Goal: Find specific page/section: Locate a particular part of the current website

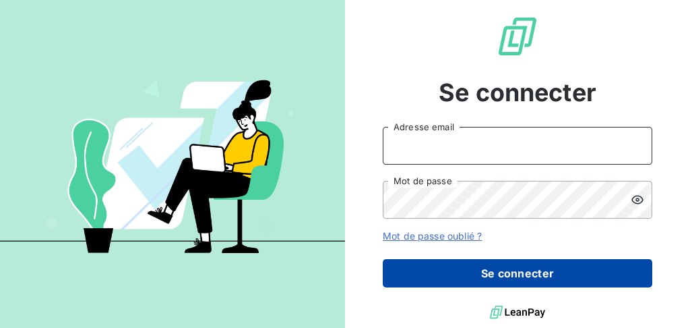
type input "[PERSON_NAME][EMAIL_ADDRESS][DOMAIN_NAME]"
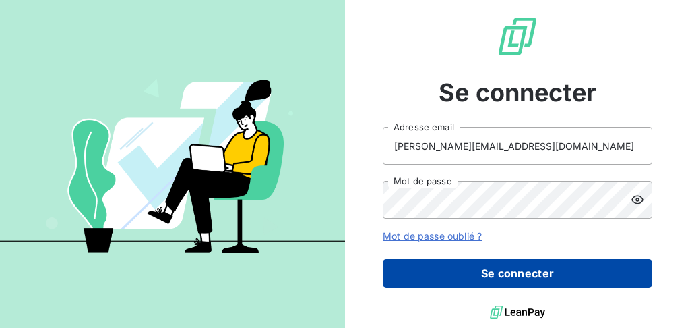
click at [468, 267] on button "Se connecter" at bounding box center [518, 273] width 270 height 28
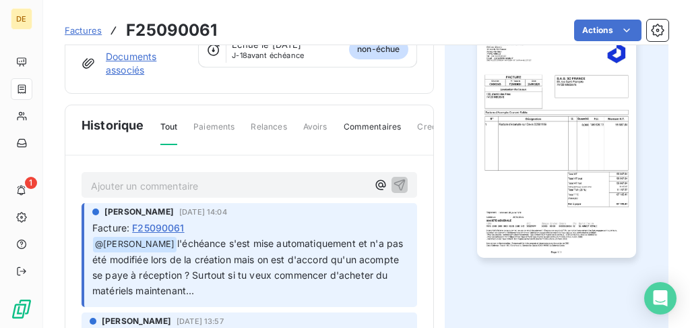
click at [256, 184] on p "Ajouter un commentaire ﻿" at bounding box center [229, 185] width 276 height 17
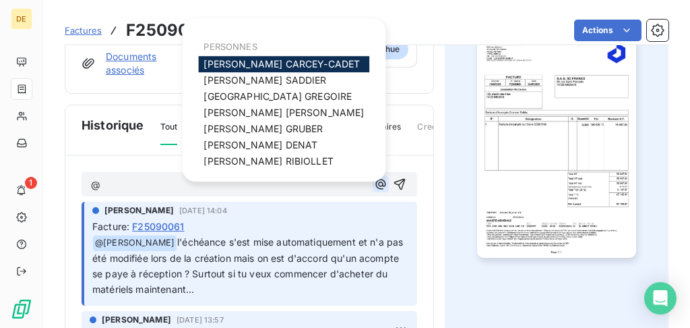
click at [376, 180] on icon "button" at bounding box center [381, 184] width 10 height 10
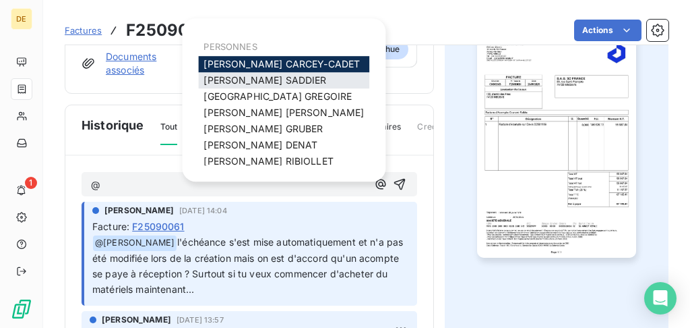
click at [256, 78] on span "[PERSON_NAME]" at bounding box center [265, 79] width 123 height 11
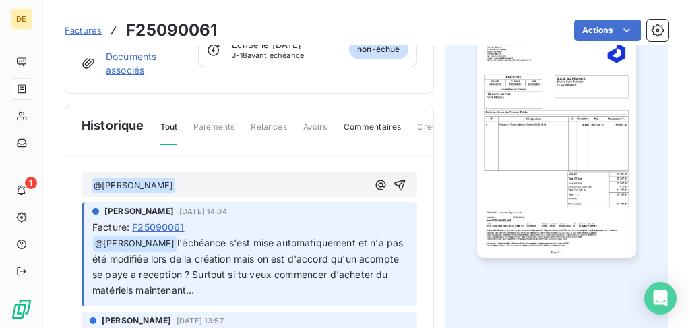
click at [222, 183] on p "﻿ @ [PERSON_NAME] ﻿ ﻿" at bounding box center [229, 185] width 276 height 16
